Goal: Find specific page/section: Find specific page/section

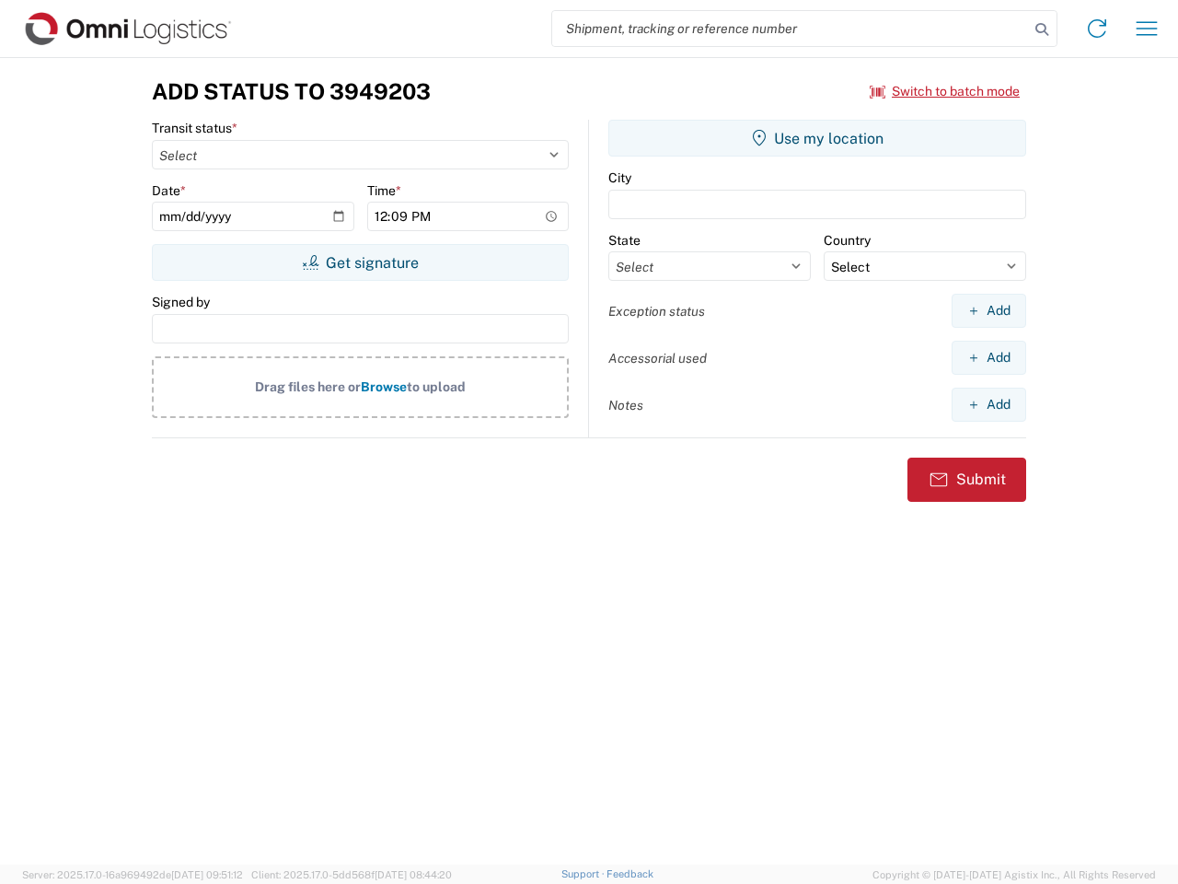
click at [791, 29] on input "search" at bounding box center [790, 28] width 477 height 35
click at [1042, 29] on icon at bounding box center [1042, 30] width 26 height 26
click at [1097, 29] on icon at bounding box center [1097, 28] width 29 height 29
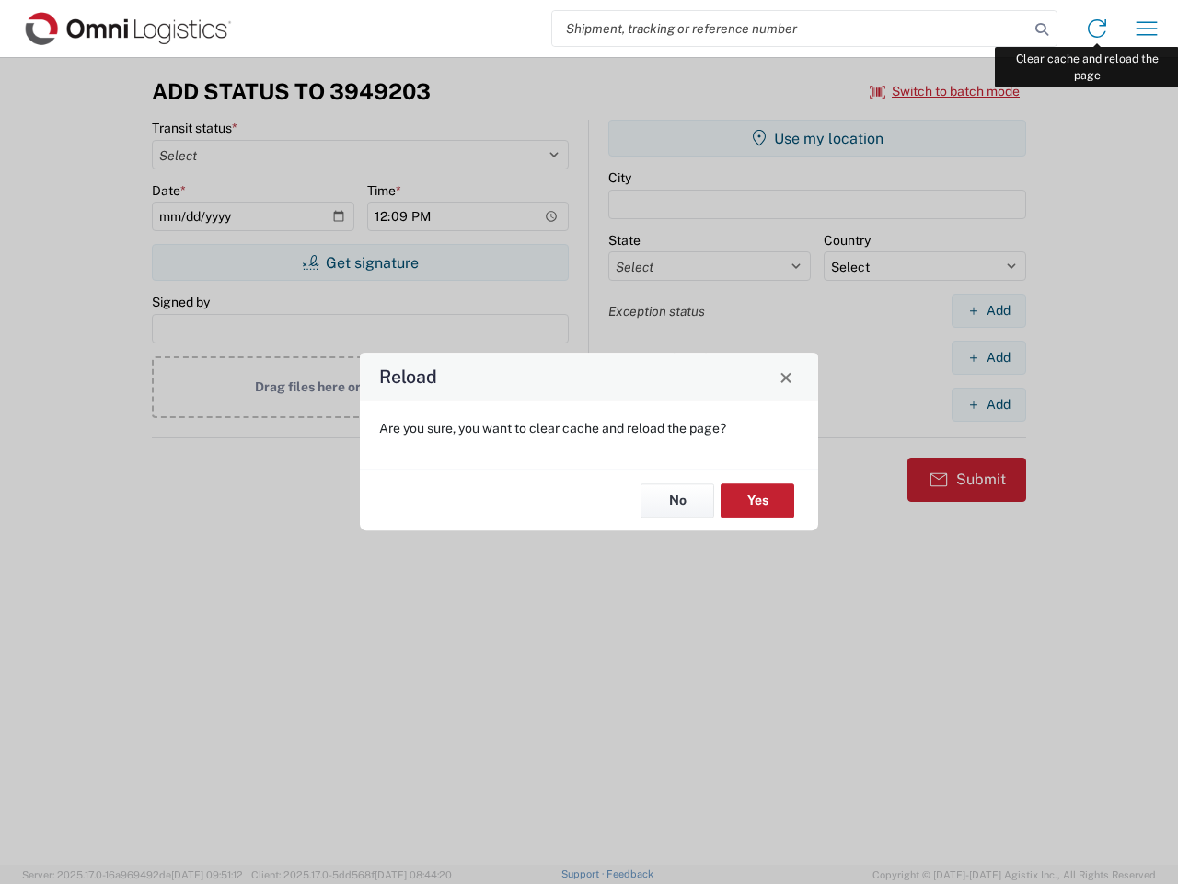
click at [1147, 29] on div "Reload Are you sure, you want to clear cache and reload the page? No Yes" at bounding box center [589, 442] width 1178 height 884
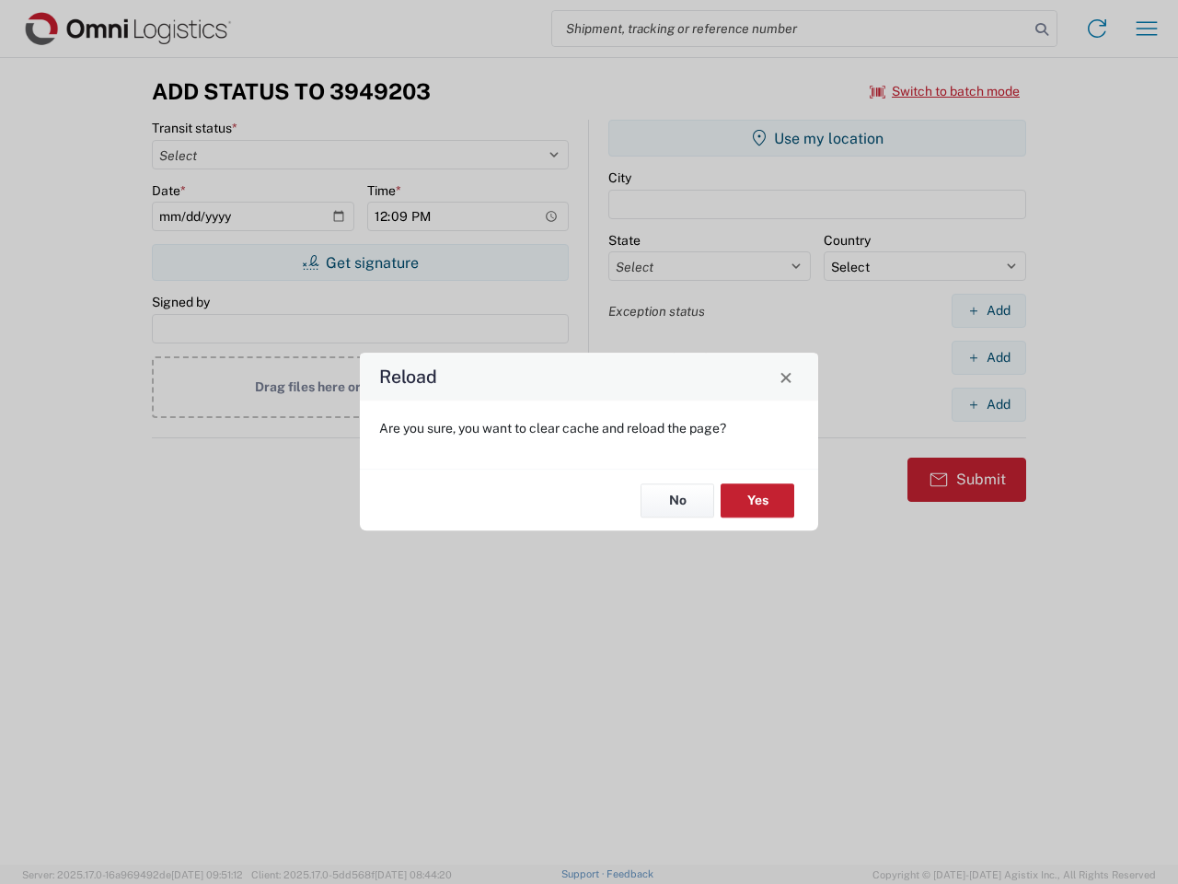
click at [945, 91] on div "Reload Are you sure, you want to clear cache and reload the page? No Yes" at bounding box center [589, 442] width 1178 height 884
click at [360, 262] on div "Reload Are you sure, you want to clear cache and reload the page? No Yes" at bounding box center [589, 442] width 1178 height 884
click at [818, 138] on div "Reload Are you sure, you want to clear cache and reload the page? No Yes" at bounding box center [589, 442] width 1178 height 884
click at [989, 310] on div "Reload Are you sure, you want to clear cache and reload the page? No Yes" at bounding box center [589, 442] width 1178 height 884
click at [989, 357] on div "Reload Are you sure, you want to clear cache and reload the page? No Yes" at bounding box center [589, 442] width 1178 height 884
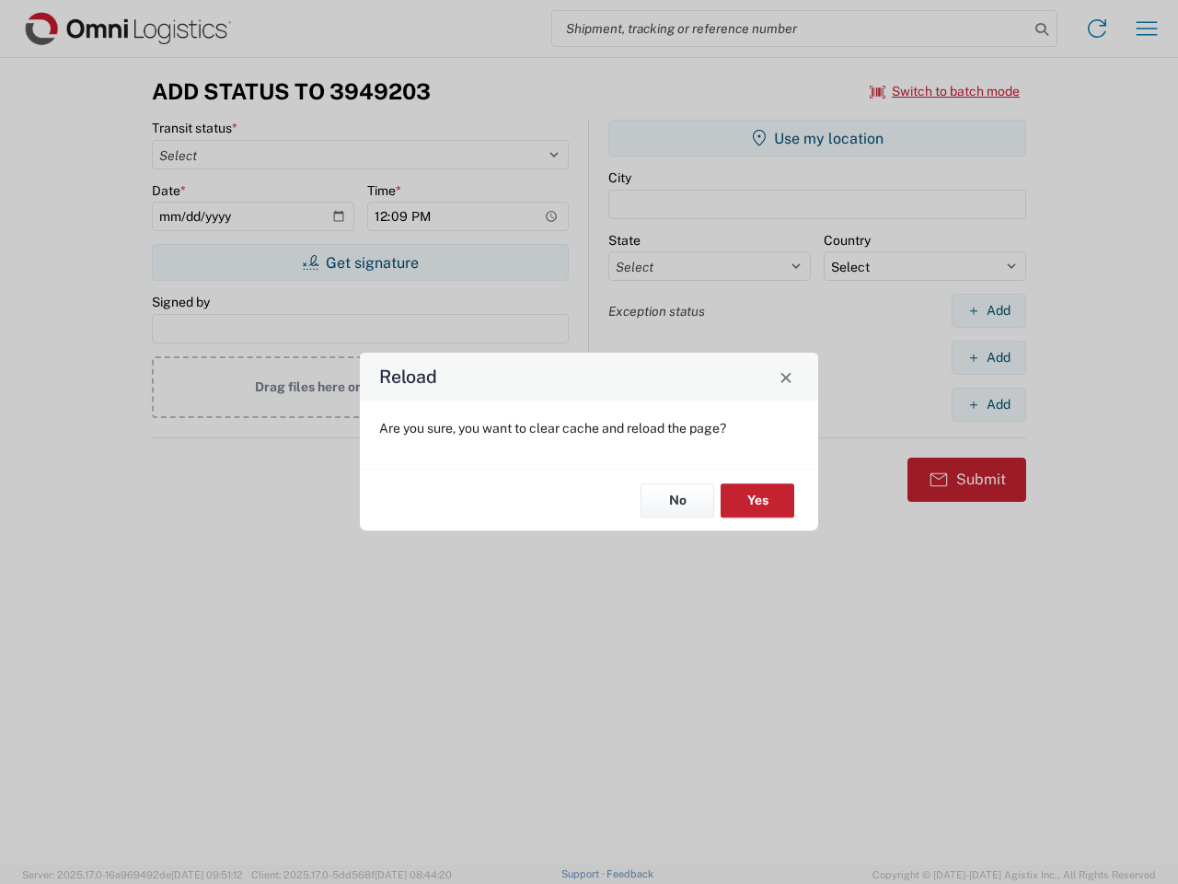
click at [989, 404] on div "Reload Are you sure, you want to clear cache and reload the page? No Yes" at bounding box center [589, 442] width 1178 height 884
